Goal: Check status: Check status

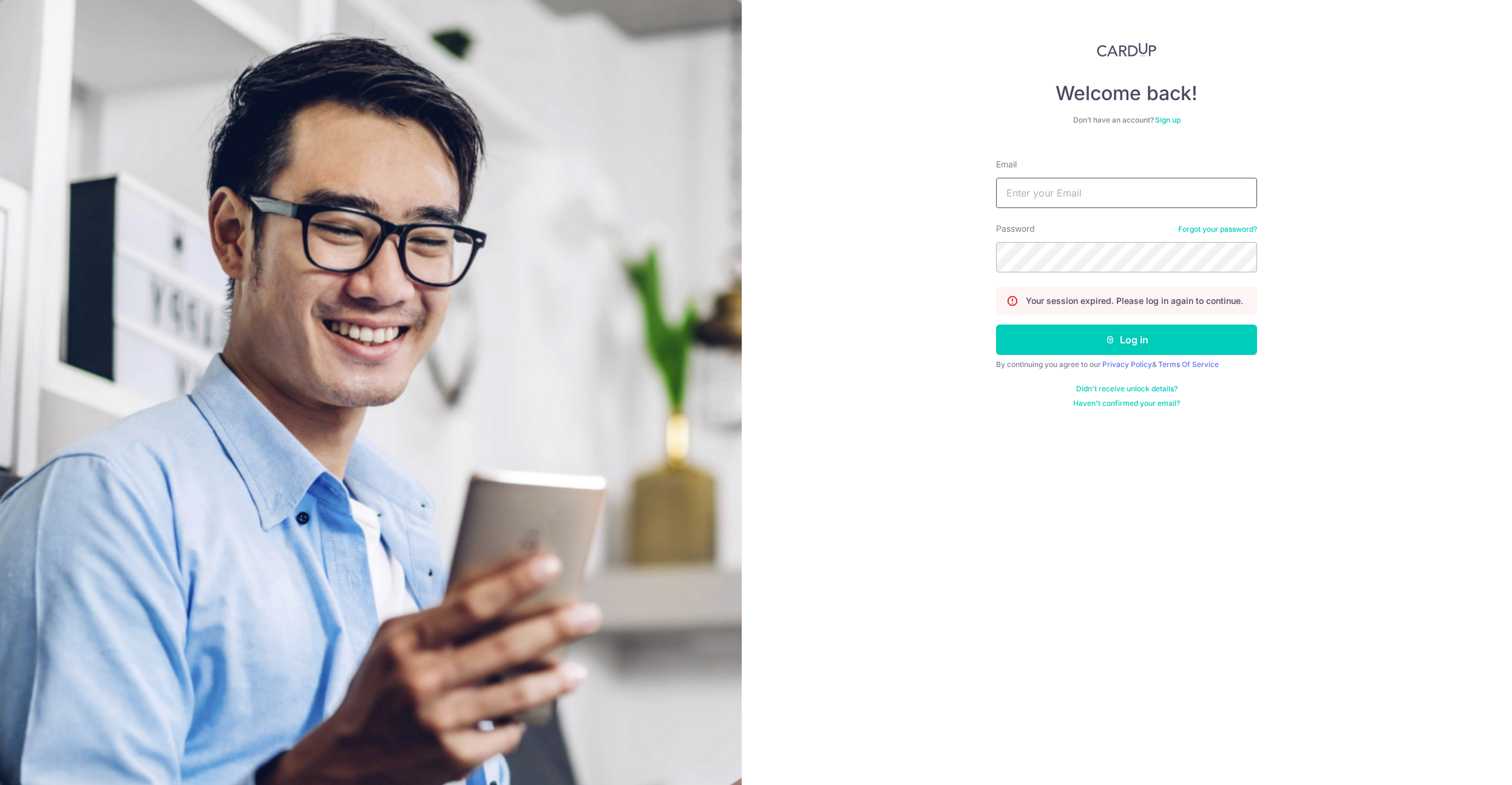
click at [1049, 186] on input "Email" at bounding box center [1126, 192] width 261 height 31
type input "[EMAIL_ADDRESS][DOMAIN_NAME]"
click at [996, 324] on button "Log in" at bounding box center [1126, 339] width 261 height 31
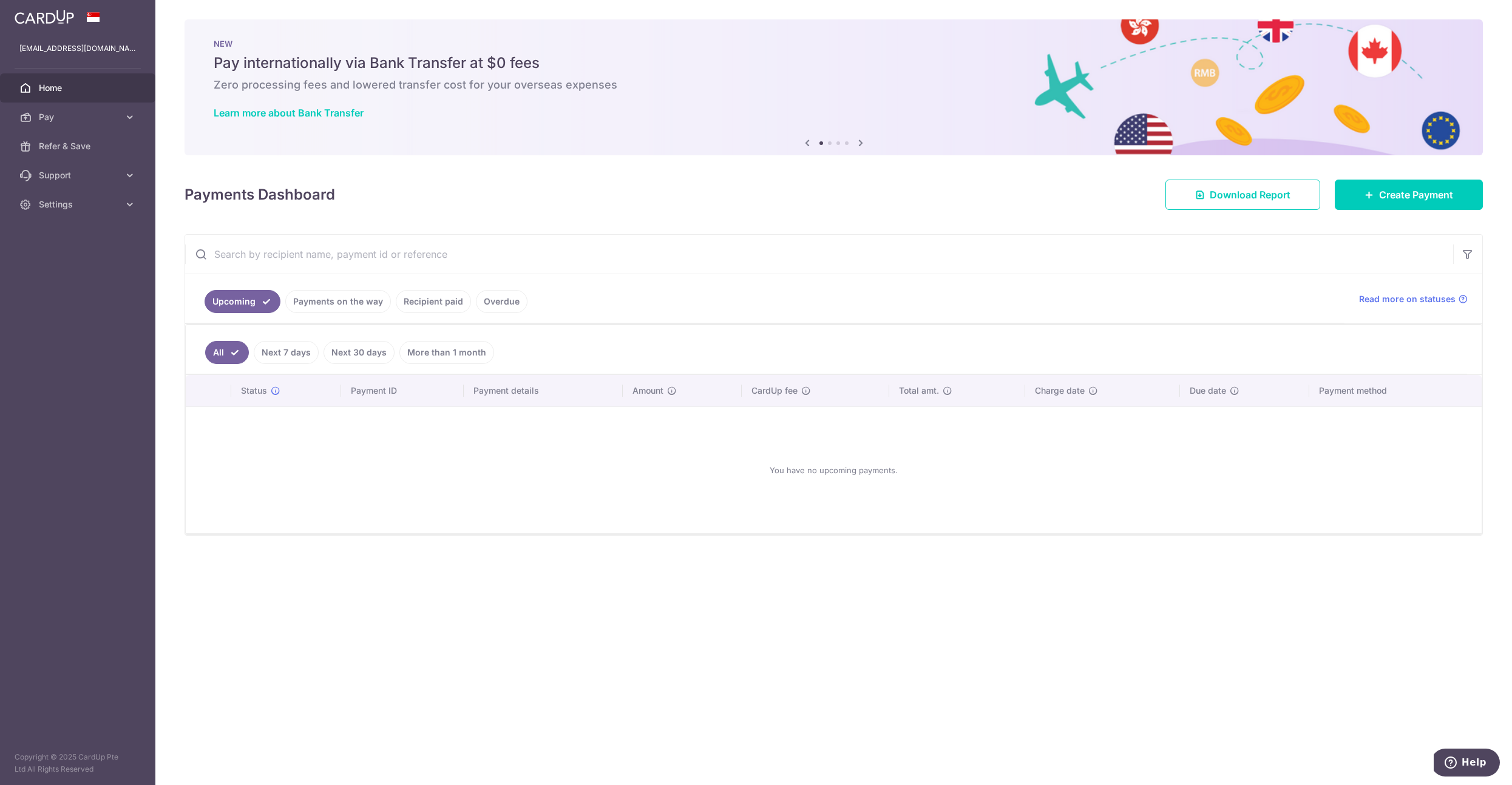
click at [576, 503] on div "You have no upcoming payments." at bounding box center [833, 470] width 1267 height 107
click at [349, 309] on link "Payments on the way" at bounding box center [338, 302] width 106 height 23
